Goal: Task Accomplishment & Management: Manage account settings

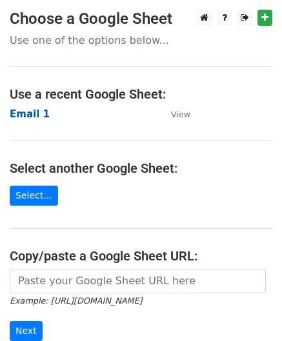
click at [22, 115] on strong "Email 1" at bounding box center [30, 114] width 40 height 12
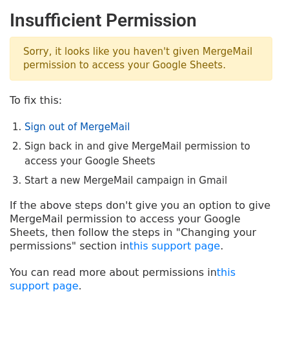
click at [110, 128] on link "Sign out of MergeMail" at bounding box center [76, 127] width 105 height 12
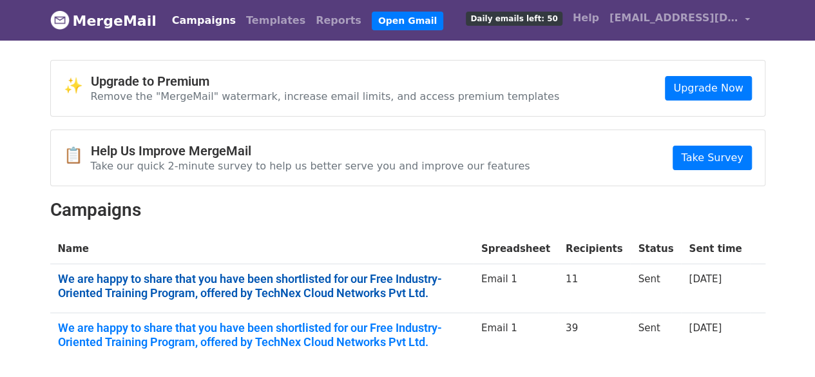
click at [376, 273] on link "We are happy to share that you have been shortlisted for our Free Industry-Orie…" at bounding box center [262, 286] width 408 height 28
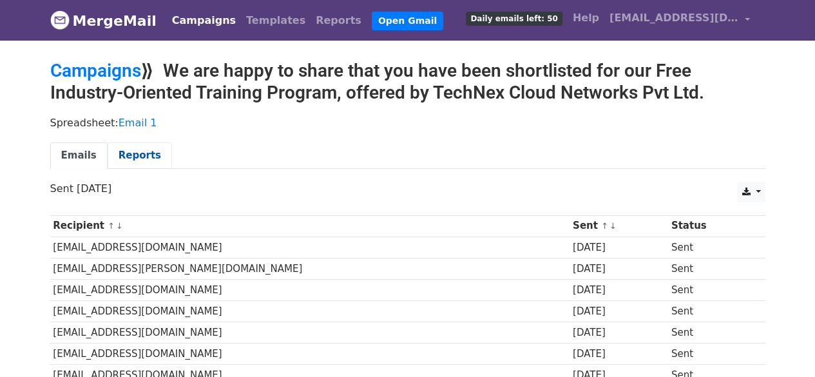
click at [116, 152] on link "Reports" at bounding box center [140, 155] width 64 height 26
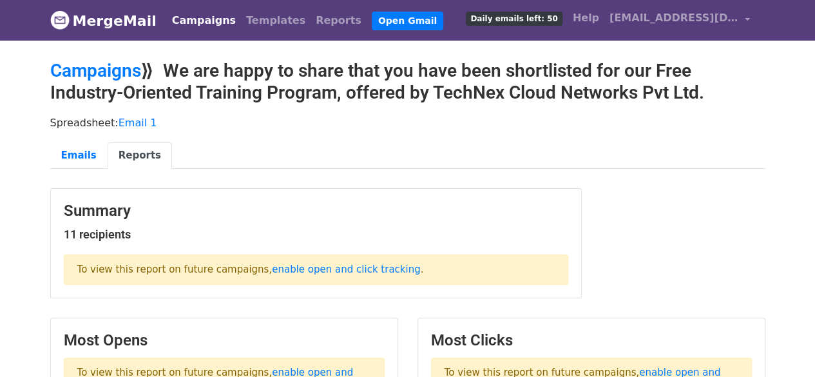
scroll to position [129, 0]
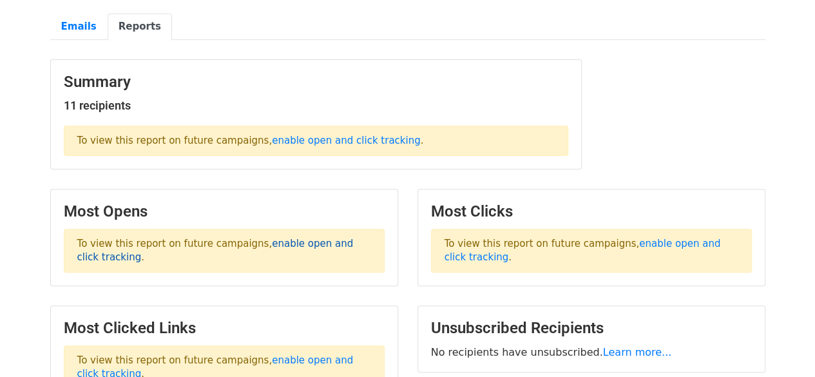
click at [311, 240] on link "enable open and click tracking" at bounding box center [215, 250] width 276 height 25
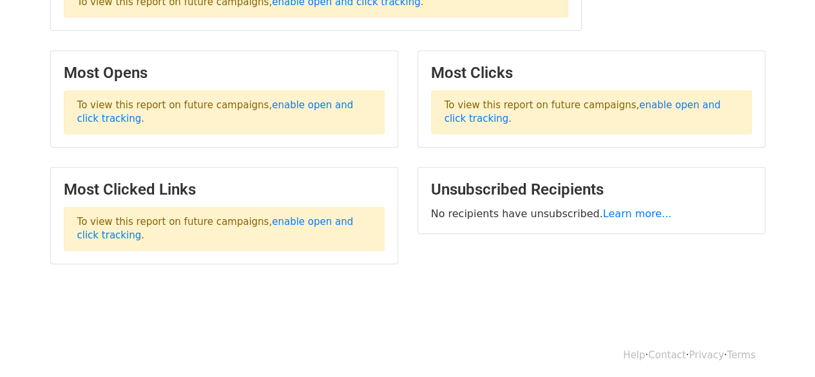
scroll to position [0, 0]
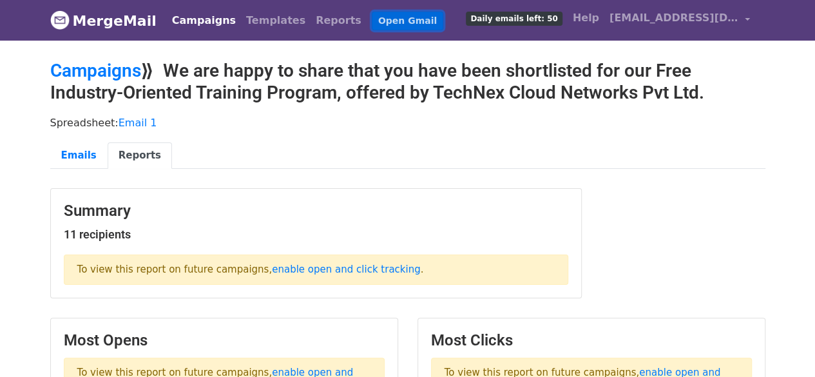
click at [377, 23] on link "Open Gmail" at bounding box center [408, 21] width 72 height 19
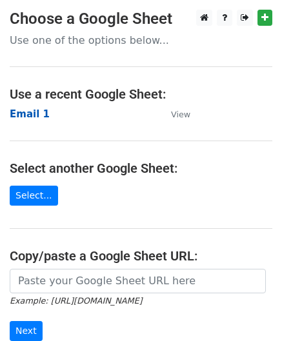
click at [34, 111] on strong "Email 1" at bounding box center [30, 114] width 40 height 12
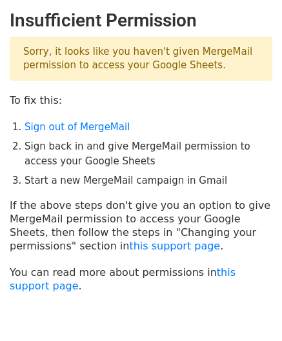
scroll to position [64, 0]
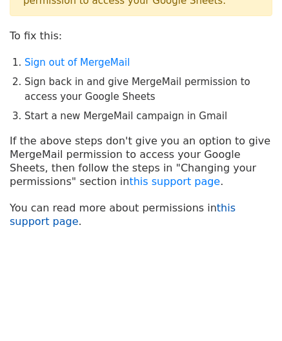
click at [235, 209] on link "this support page" at bounding box center [122, 215] width 225 height 26
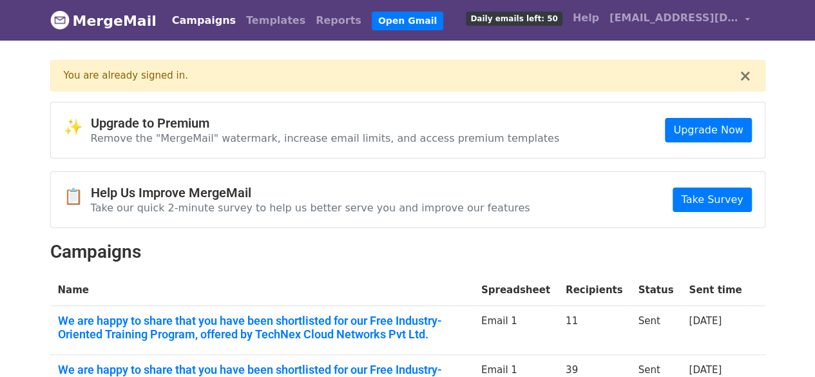
click at [740, 79] on div "× You are already signed in." at bounding box center [407, 76] width 715 height 32
click at [745, 74] on button "×" at bounding box center [744, 75] width 13 height 15
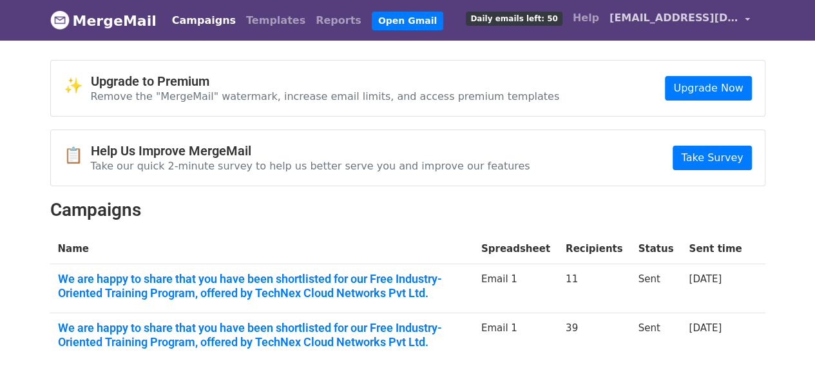
click at [732, 16] on span "[EMAIL_ADDRESS][DOMAIN_NAME]" at bounding box center [673, 17] width 129 height 15
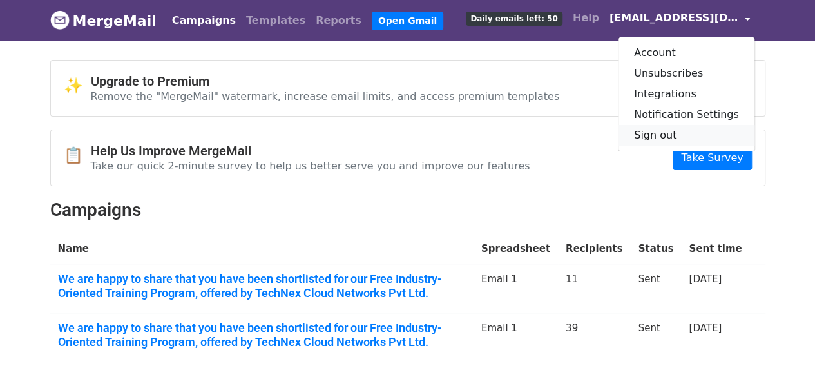
click at [692, 132] on link "Sign out" at bounding box center [686, 135] width 136 height 21
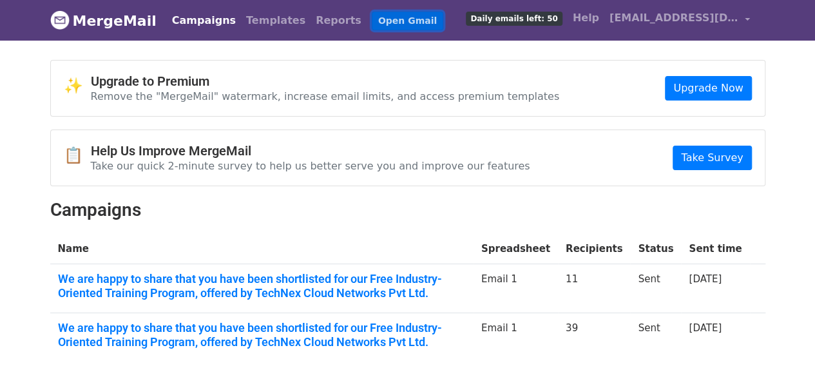
click at [372, 23] on link "Open Gmail" at bounding box center [408, 21] width 72 height 19
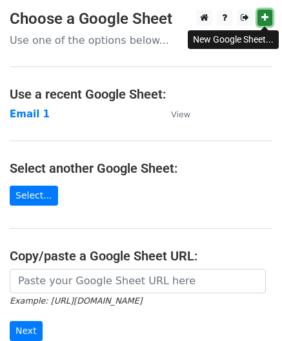
click at [260, 17] on link at bounding box center [264, 18] width 15 height 16
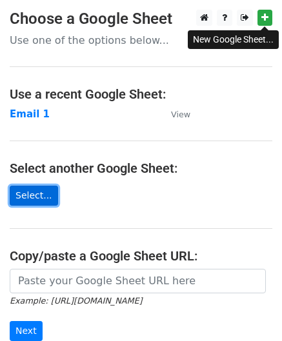
click at [31, 204] on link "Select..." at bounding box center [34, 196] width 48 height 20
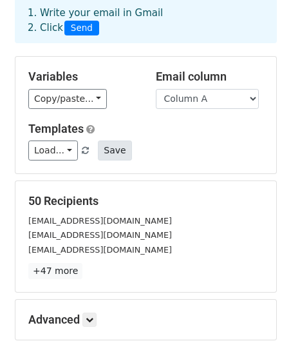
scroll to position [129, 0]
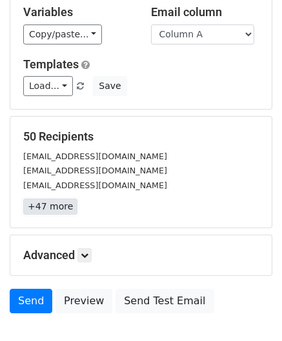
click at [57, 202] on link "+47 more" at bounding box center [50, 206] width 54 height 16
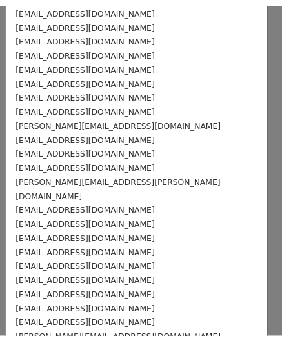
scroll to position [0, 0]
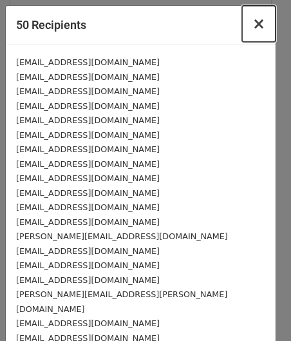
click at [253, 25] on span "×" at bounding box center [259, 24] width 13 height 18
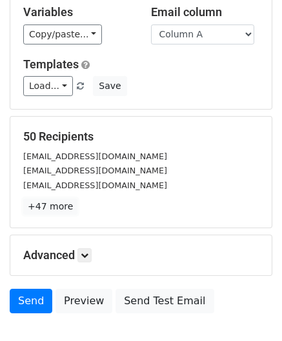
scroll to position [208, 0]
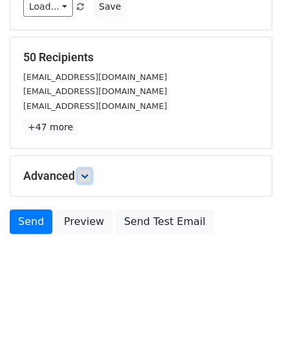
click at [88, 178] on link at bounding box center [84, 176] width 14 height 14
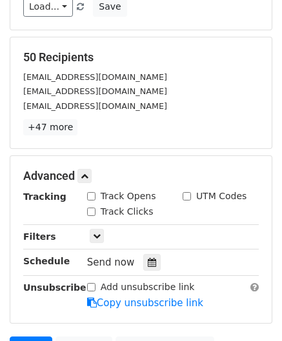
click at [93, 195] on input "Track Opens" at bounding box center [91, 196] width 8 height 8
checkbox input "true"
click at [97, 216] on div "Track Clicks" at bounding box center [124, 212] width 95 height 15
click at [89, 207] on input "Track Clicks" at bounding box center [91, 211] width 8 height 8
checkbox input "true"
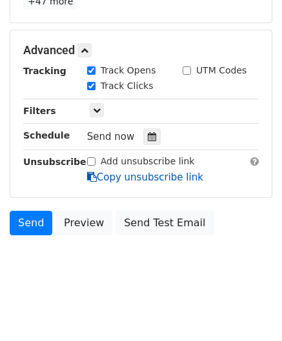
scroll to position [205, 0]
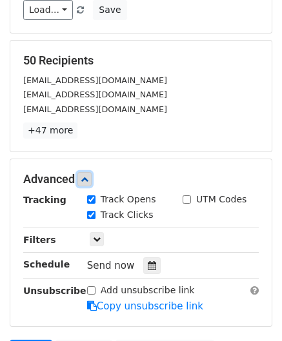
click at [88, 177] on icon at bounding box center [85, 179] width 8 height 8
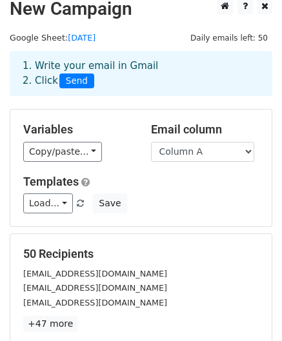
scroll to position [208, 0]
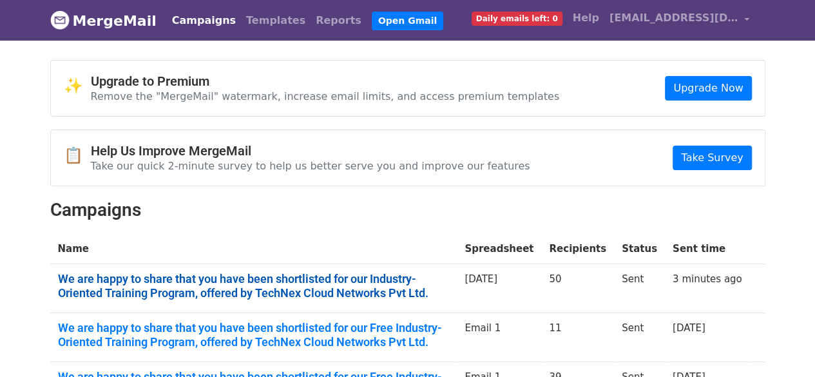
click at [334, 281] on link "We are happy to share that you have been shortlisted for our Industry-Oriented …" at bounding box center [254, 286] width 392 height 28
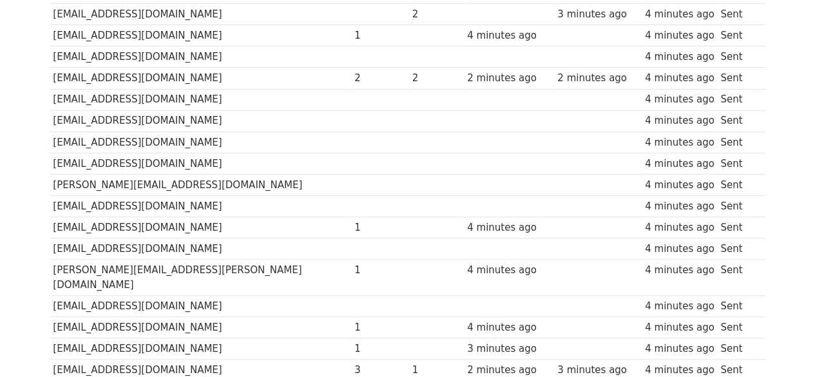
scroll to position [61, 0]
